Goal: Task Accomplishment & Management: Manage account settings

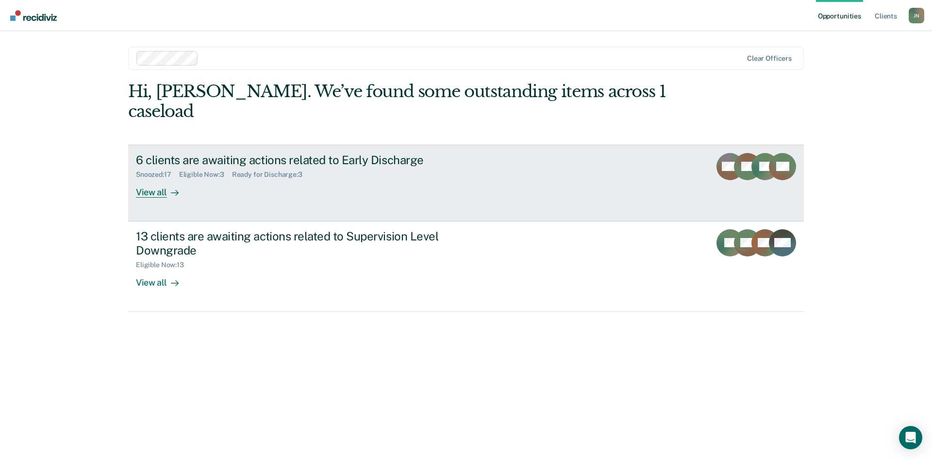
click at [149, 179] on div "View all" at bounding box center [163, 188] width 54 height 19
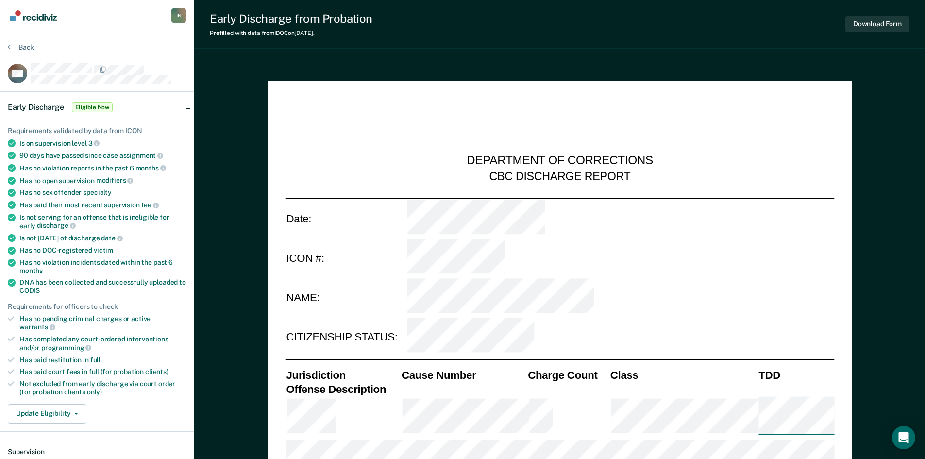
type textarea "x"
click at [18, 50] on button "Back" at bounding box center [21, 47] width 26 height 9
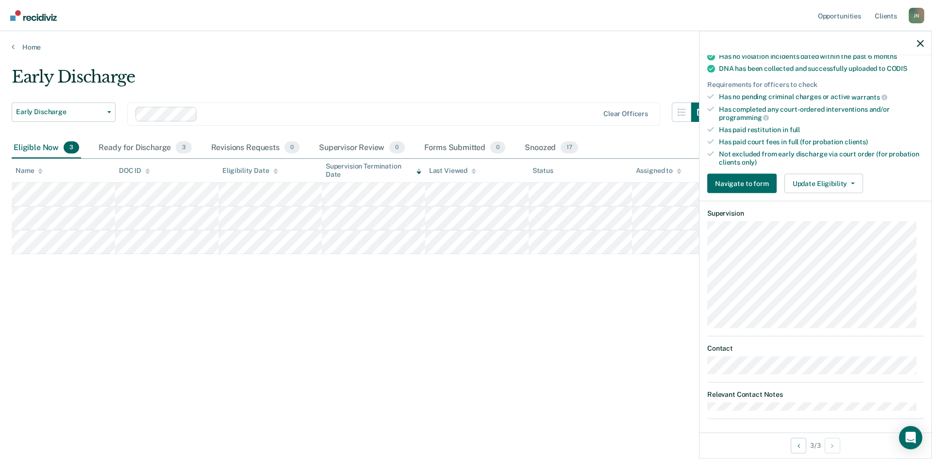
scroll to position [215, 0]
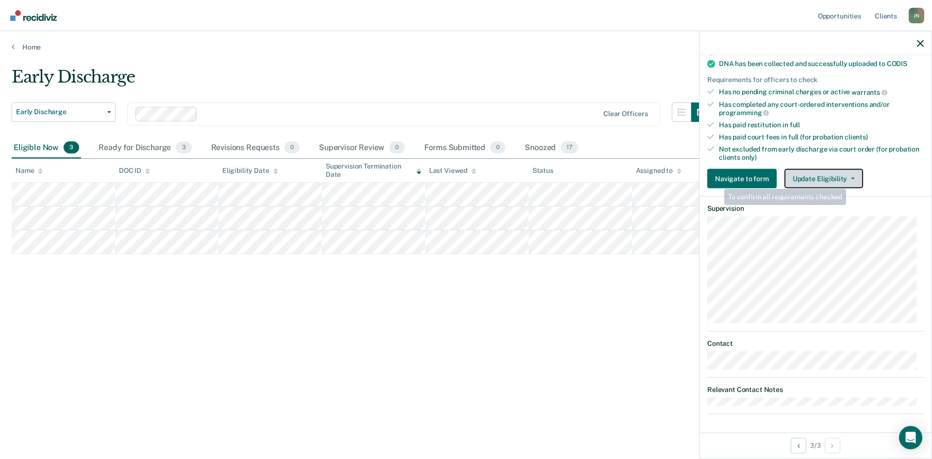
click at [851, 178] on icon "button" at bounding box center [853, 179] width 4 height 2
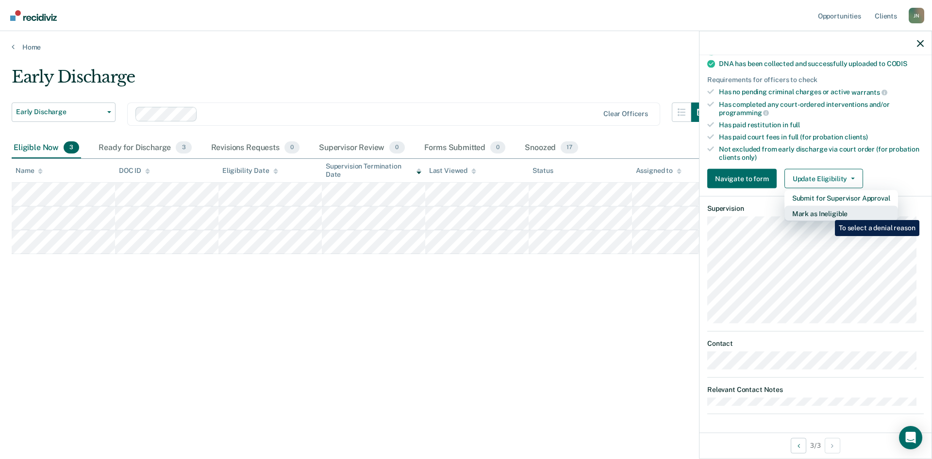
click at [827, 213] on button "Mark as Ineligible" at bounding box center [842, 214] width 114 height 16
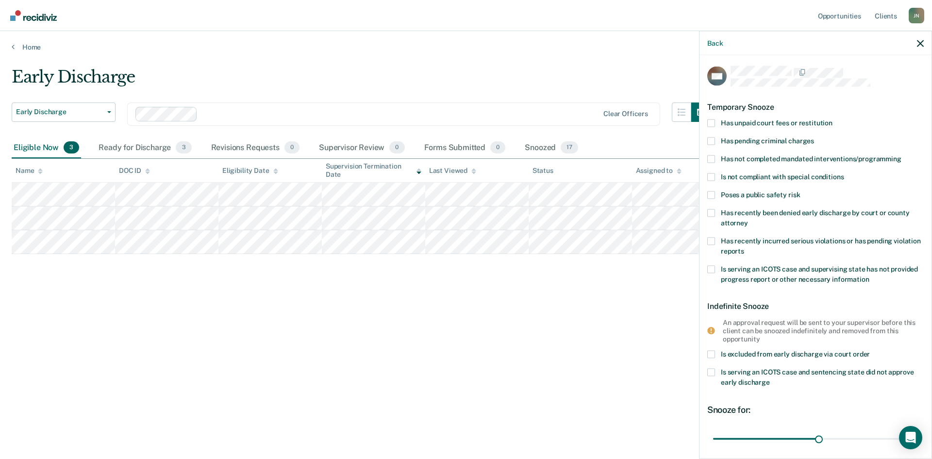
scroll to position [0, 0]
click at [713, 241] on span at bounding box center [711, 242] width 8 height 8
click at [744, 248] on input "Has recently incurred serious violations or has pending violation reports" at bounding box center [744, 248] width 0 height 0
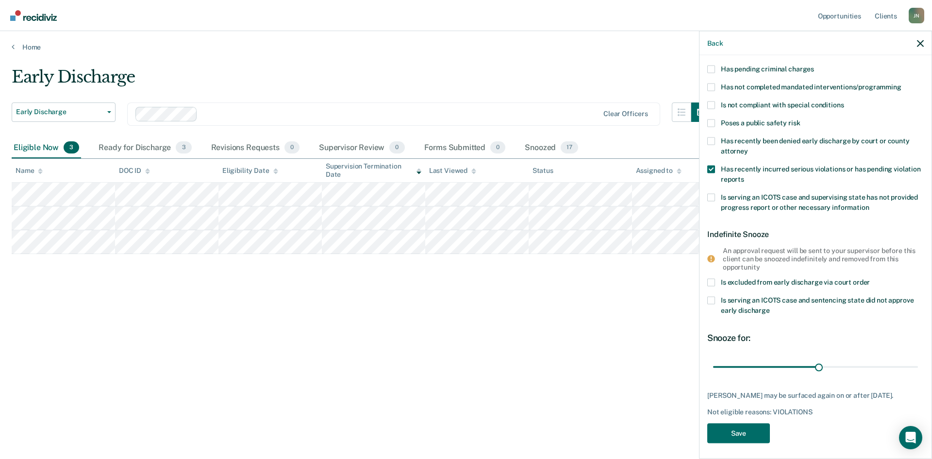
scroll to position [84, 0]
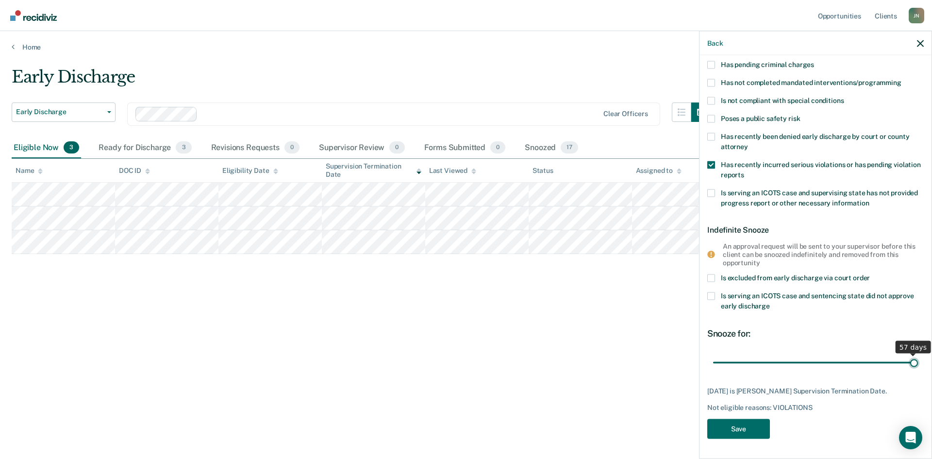
drag, startPoint x: 816, startPoint y: 356, endPoint x: 956, endPoint y: 357, distance: 140.3
type input "57"
click at [918, 357] on input "range" at bounding box center [815, 362] width 205 height 17
click at [753, 423] on button "Save" at bounding box center [738, 429] width 63 height 20
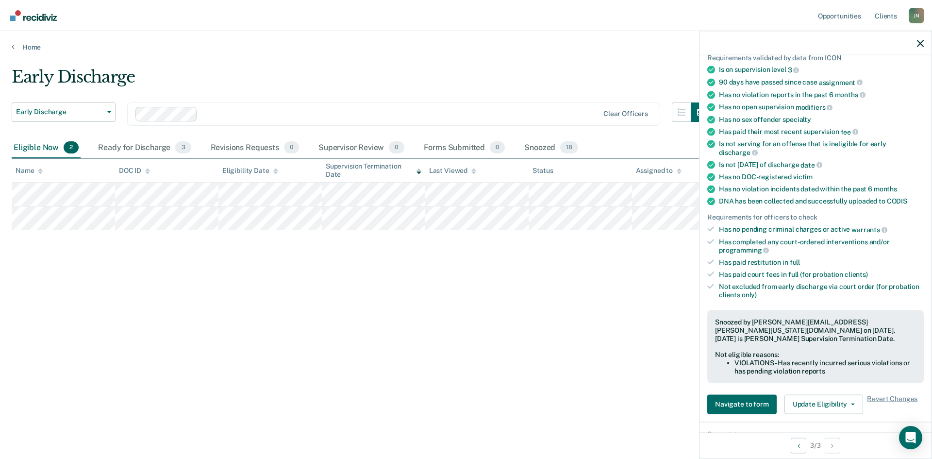
scroll to position [0, 0]
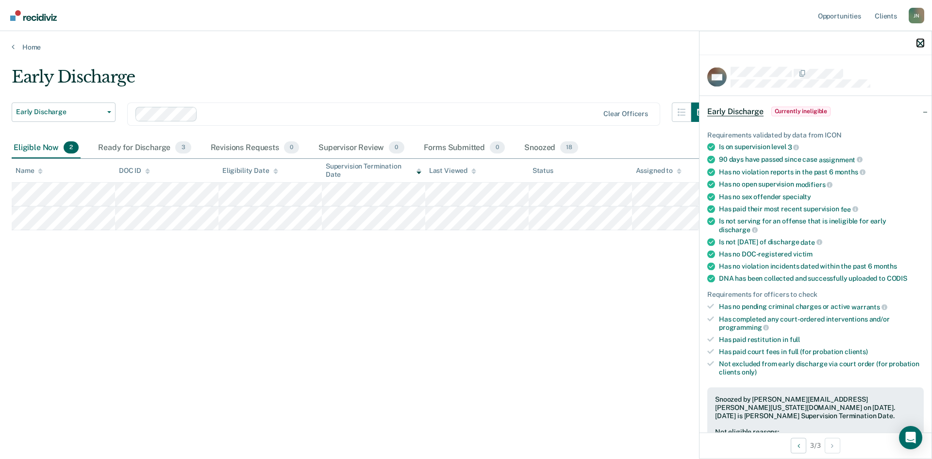
click at [920, 46] on icon "button" at bounding box center [920, 43] width 7 height 7
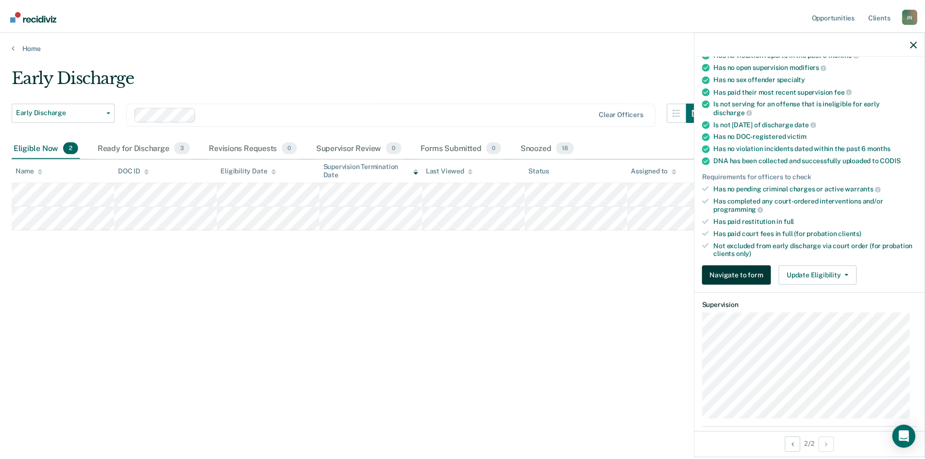
scroll to position [146, 0]
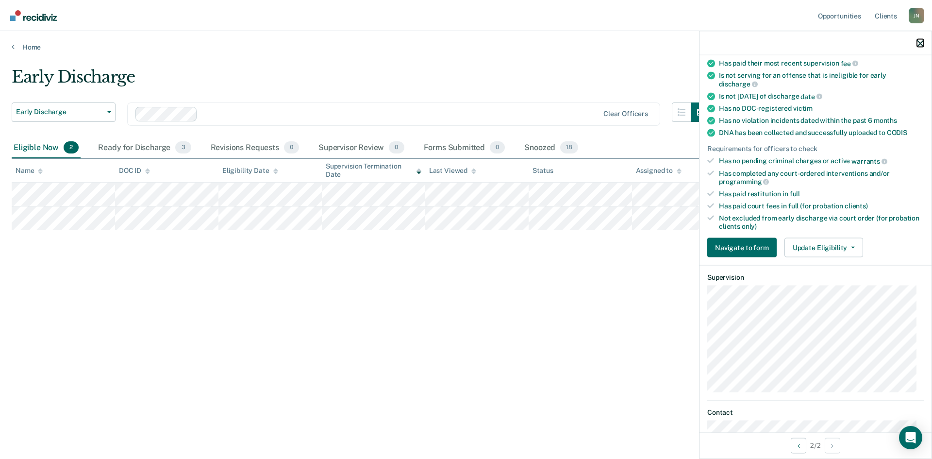
click at [921, 41] on icon "button" at bounding box center [920, 43] width 7 height 7
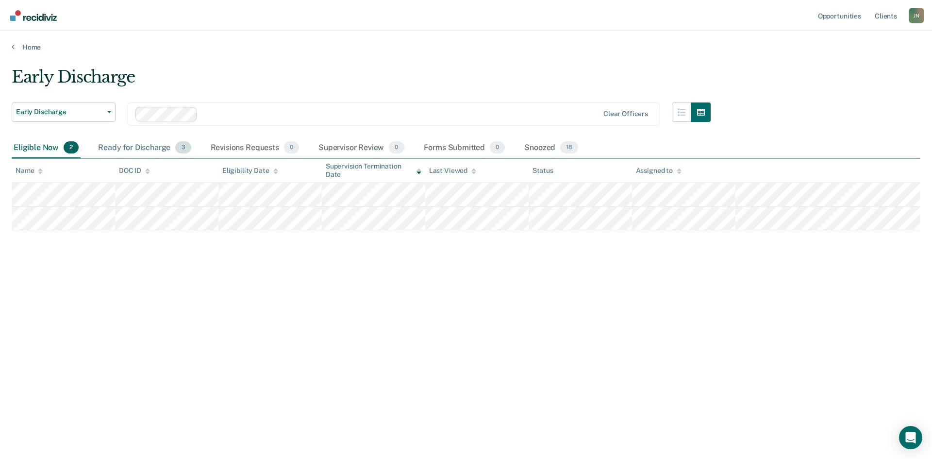
click at [146, 147] on div "Ready for Discharge 3" at bounding box center [144, 147] width 97 height 21
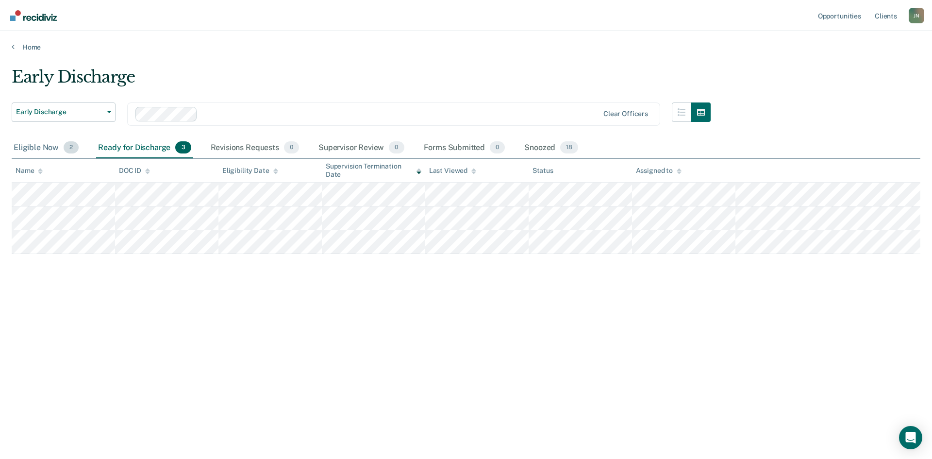
click at [25, 148] on div "Eligible Now 2" at bounding box center [46, 147] width 69 height 21
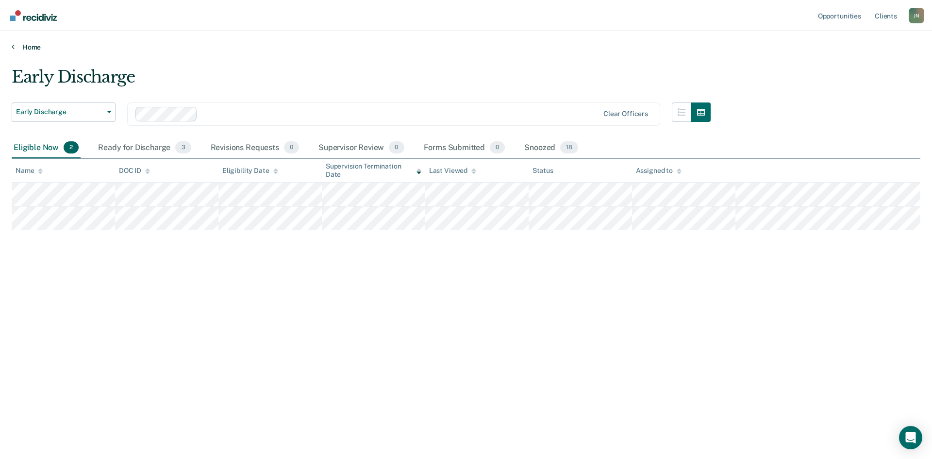
click at [17, 45] on link "Home" at bounding box center [466, 47] width 909 height 9
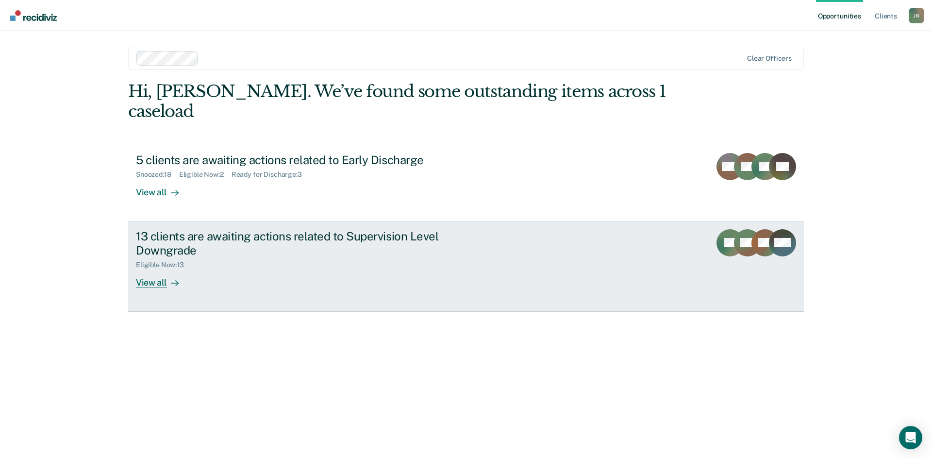
click at [157, 269] on div "View all" at bounding box center [163, 278] width 54 height 19
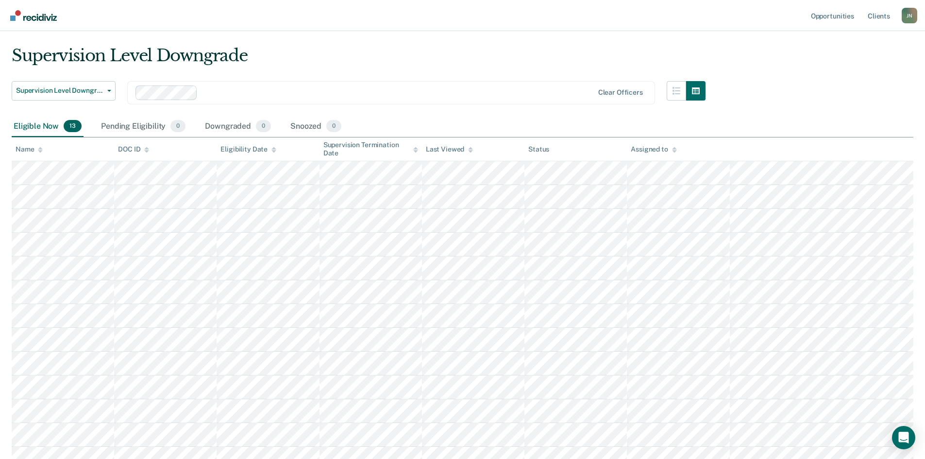
scroll to position [33, 0]
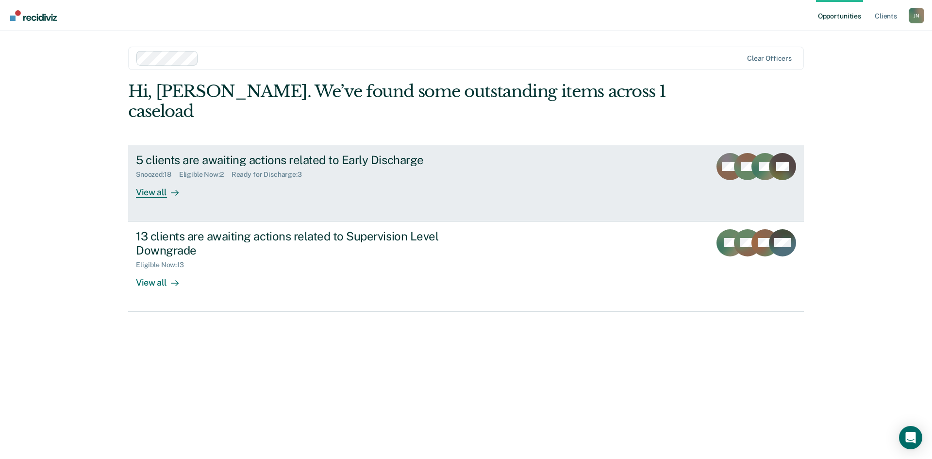
click at [149, 179] on div "View all" at bounding box center [163, 188] width 54 height 19
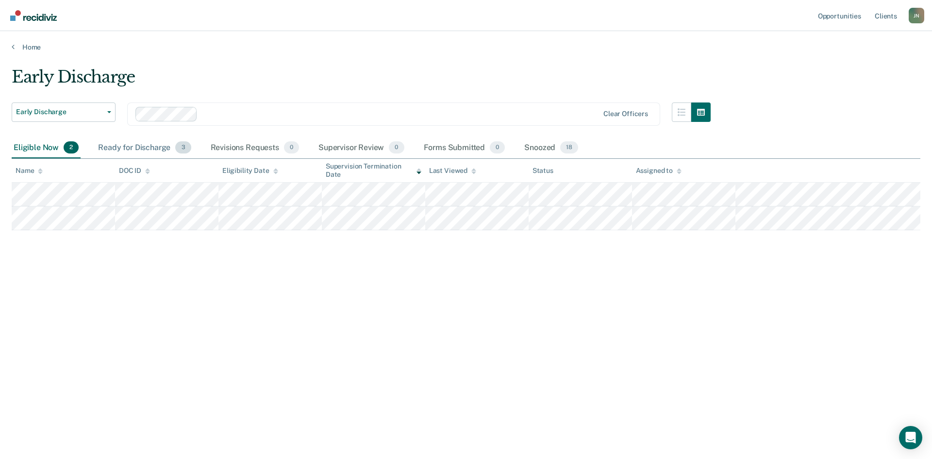
click at [156, 150] on div "Ready for Discharge 3" at bounding box center [144, 147] width 97 height 21
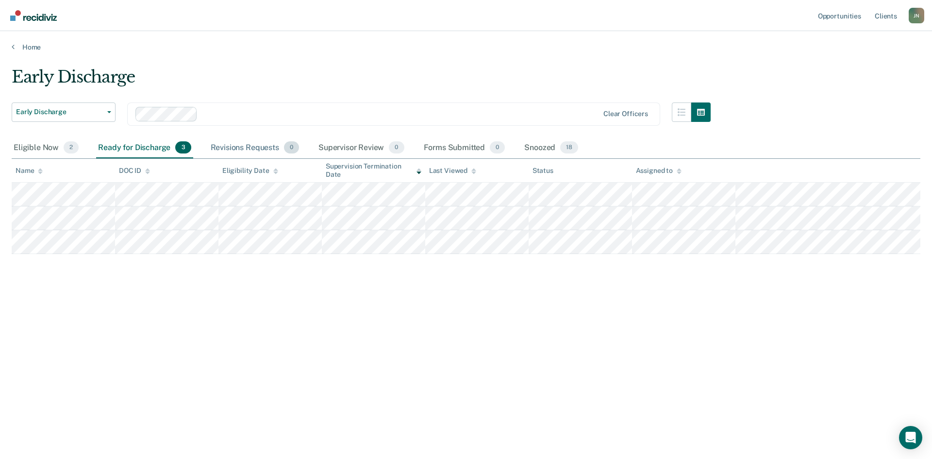
click at [234, 149] on div "Revisions Requests 0" at bounding box center [255, 147] width 92 height 21
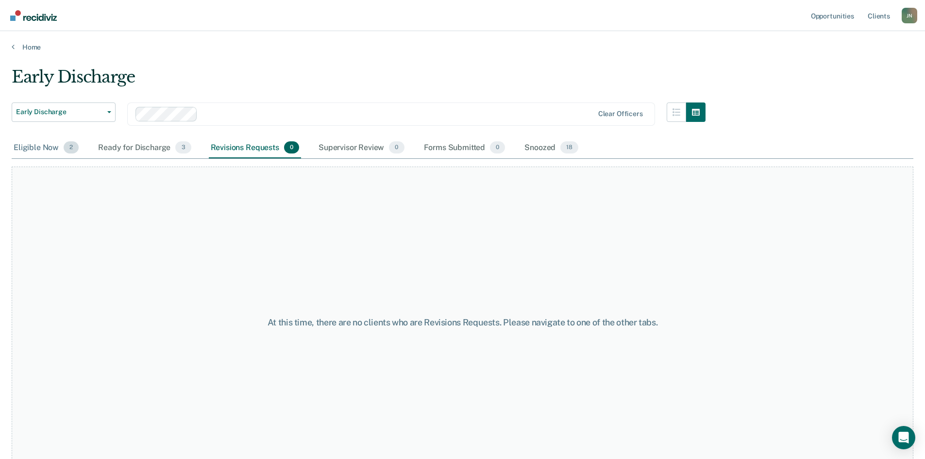
click at [50, 148] on div "Eligible Now 2" at bounding box center [46, 147] width 69 height 21
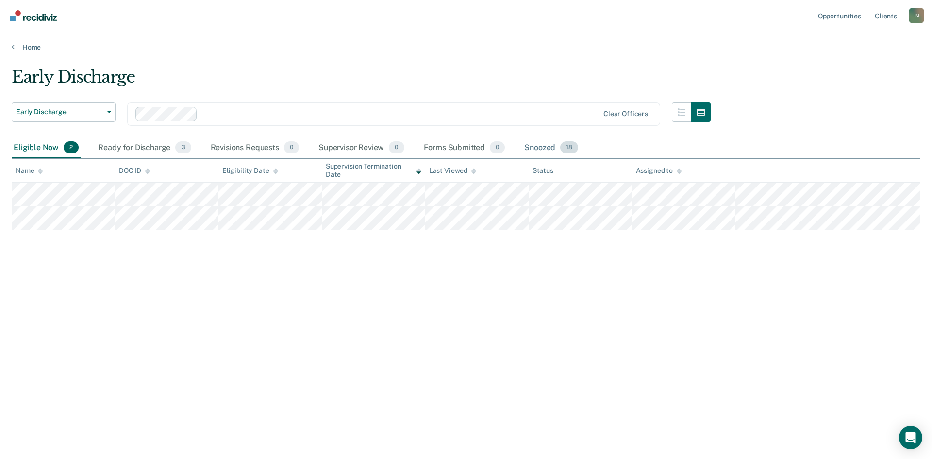
click at [542, 150] on div "Snoozed 18" at bounding box center [551, 147] width 58 height 21
